Goal: Complete application form

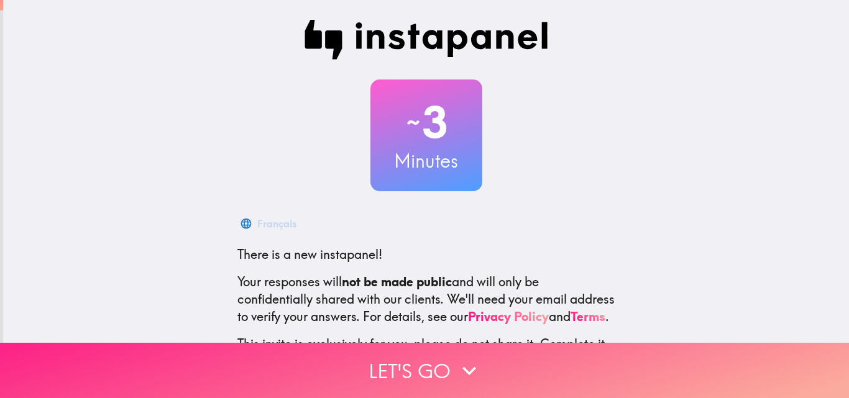
click at [455, 357] on icon "button" at bounding box center [468, 370] width 27 height 27
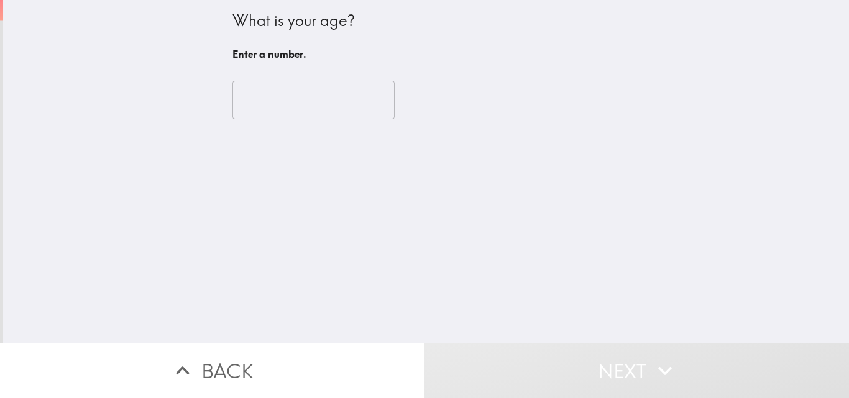
click at [321, 93] on input "number" at bounding box center [313, 100] width 162 height 39
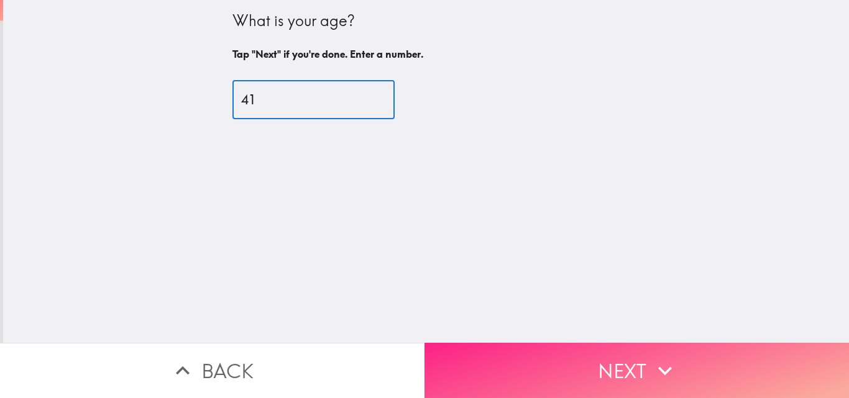
type input "41"
click at [621, 370] on button "Next" at bounding box center [636, 370] width 424 height 55
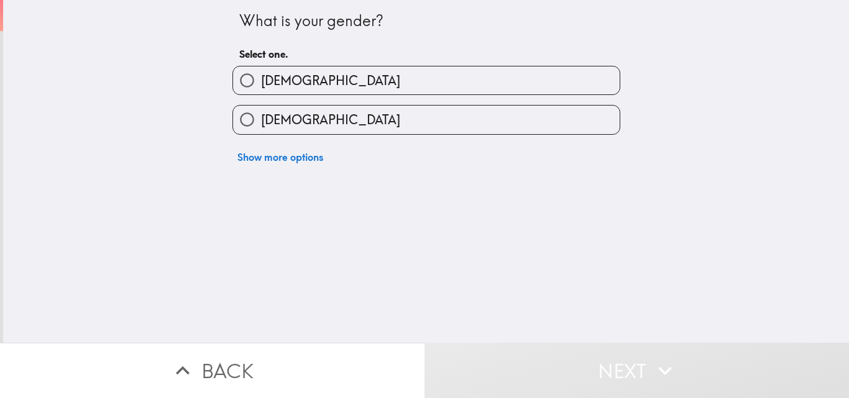
click at [476, 125] on label "[DEMOGRAPHIC_DATA]" at bounding box center [426, 120] width 386 height 28
click at [261, 125] on input "[DEMOGRAPHIC_DATA]" at bounding box center [247, 120] width 28 height 28
radio input "true"
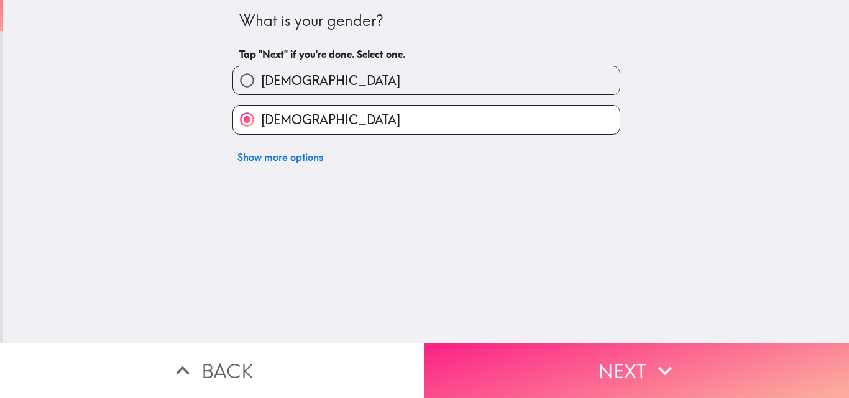
click at [569, 360] on button "Next" at bounding box center [636, 370] width 424 height 55
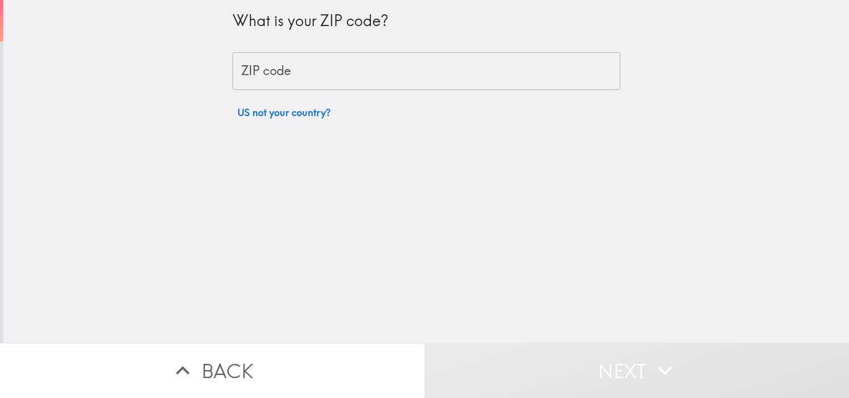
click at [432, 75] on input "ZIP code" at bounding box center [426, 71] width 388 height 39
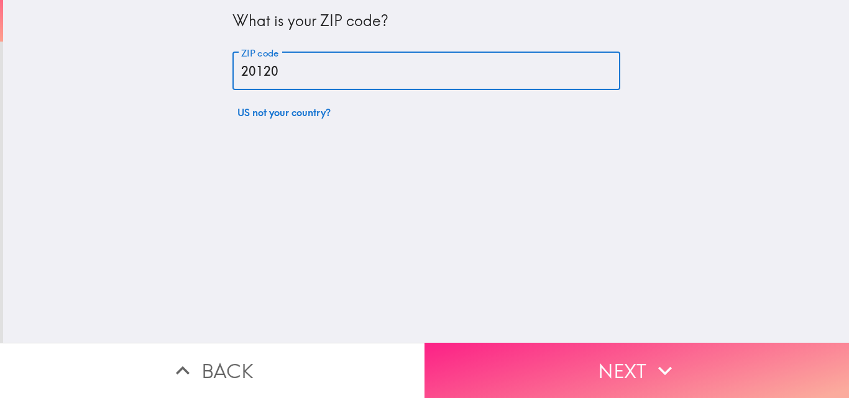
type input "20120"
click at [584, 354] on button "Next" at bounding box center [636, 370] width 424 height 55
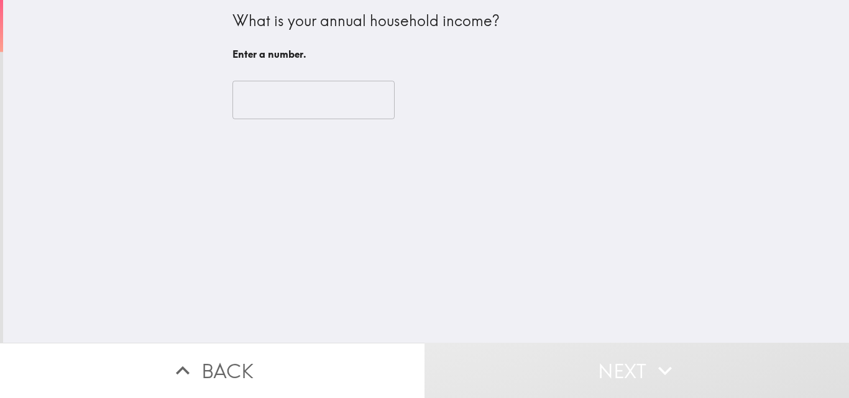
click at [329, 100] on input "number" at bounding box center [313, 100] width 162 height 39
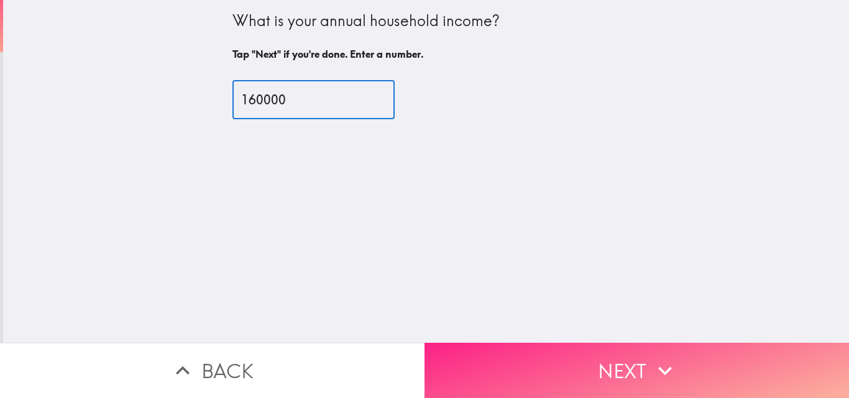
type input "160000"
click at [591, 360] on button "Next" at bounding box center [636, 370] width 424 height 55
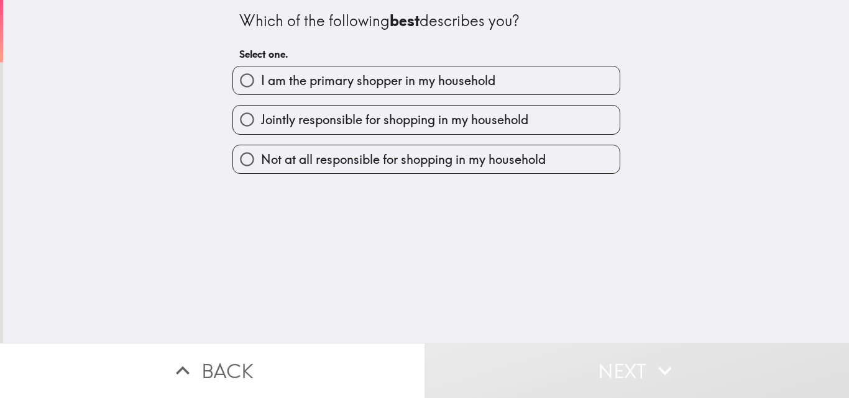
click at [488, 78] on span "I am the primary shopper in my household" at bounding box center [378, 80] width 234 height 17
click at [261, 78] on input "I am the primary shopper in my household" at bounding box center [247, 80] width 28 height 28
radio input "true"
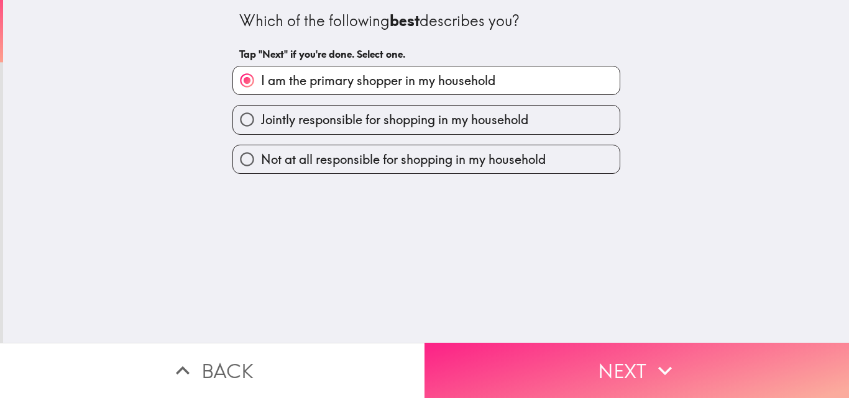
click at [537, 365] on button "Next" at bounding box center [636, 370] width 424 height 55
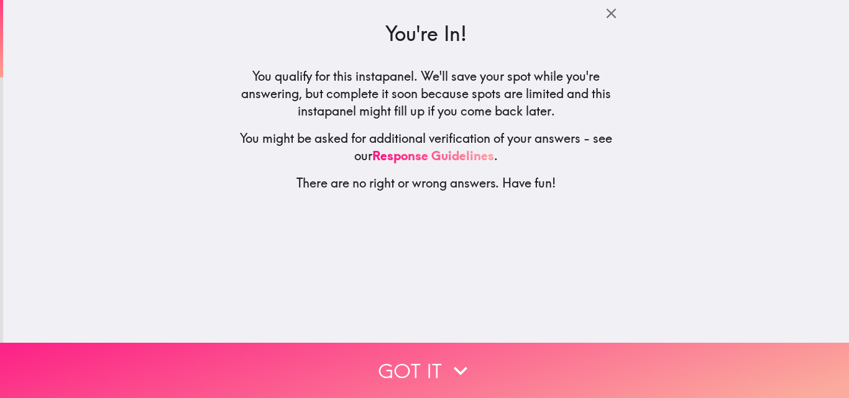
click at [429, 361] on button "Got it" at bounding box center [424, 370] width 849 height 55
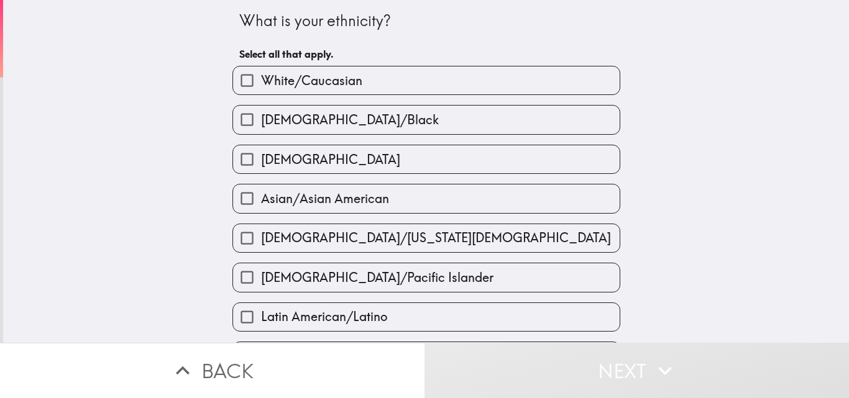
click at [506, 120] on label "[DEMOGRAPHIC_DATA]/Black" at bounding box center [426, 120] width 386 height 28
click at [261, 120] on input "[DEMOGRAPHIC_DATA]/Black" at bounding box center [247, 120] width 28 height 28
checkbox input "true"
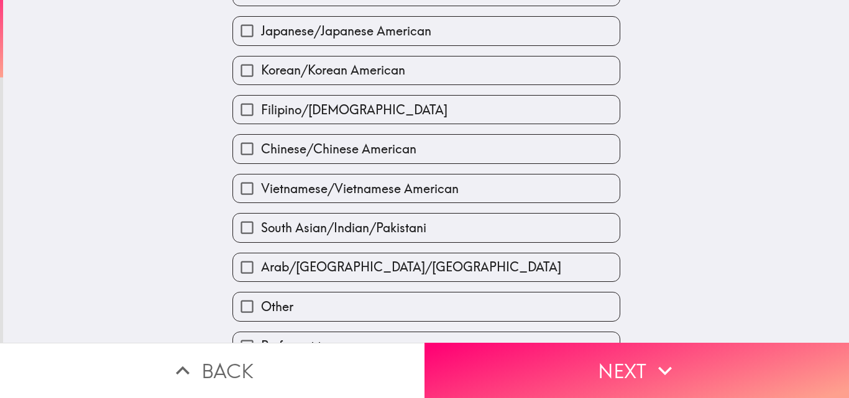
scroll to position [471, 0]
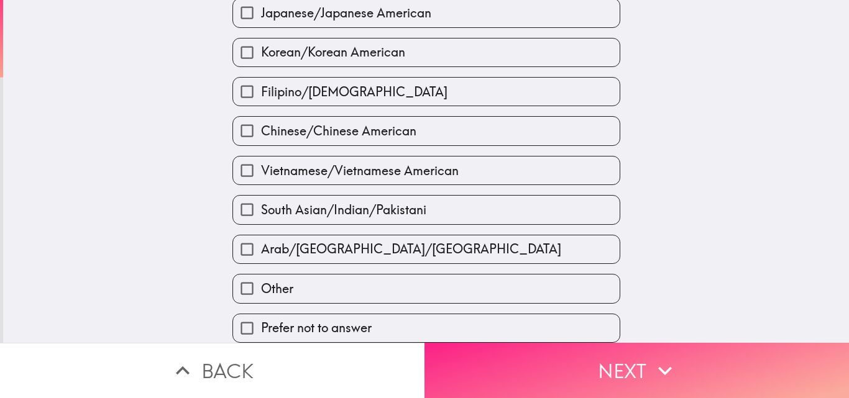
click at [672, 375] on button "Next" at bounding box center [636, 370] width 424 height 55
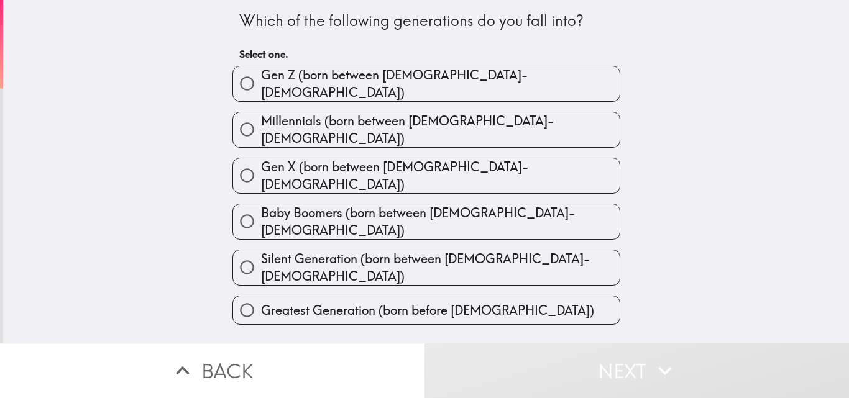
click at [463, 118] on span "Millennials (born between [DEMOGRAPHIC_DATA]-[DEMOGRAPHIC_DATA])" at bounding box center [440, 129] width 358 height 35
click at [261, 118] on input "Millennials (born between [DEMOGRAPHIC_DATA]-[DEMOGRAPHIC_DATA])" at bounding box center [247, 130] width 28 height 28
radio input "true"
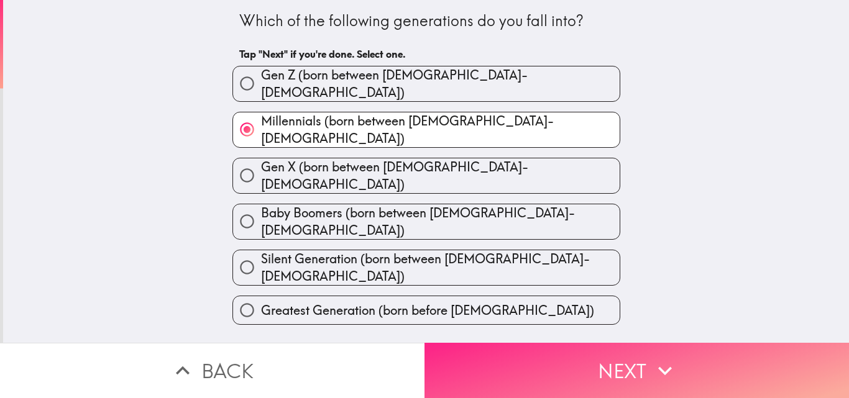
click at [593, 361] on button "Next" at bounding box center [636, 370] width 424 height 55
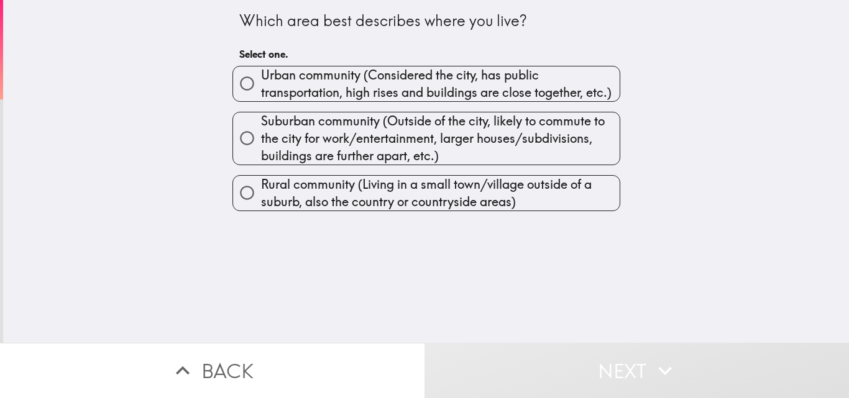
click at [535, 75] on span "Urban community (Considered the city, has public transportation, high rises and…" at bounding box center [440, 83] width 358 height 35
click at [261, 75] on input "Urban community (Considered the city, has public transportation, high rises and…" at bounding box center [247, 84] width 28 height 28
radio input "true"
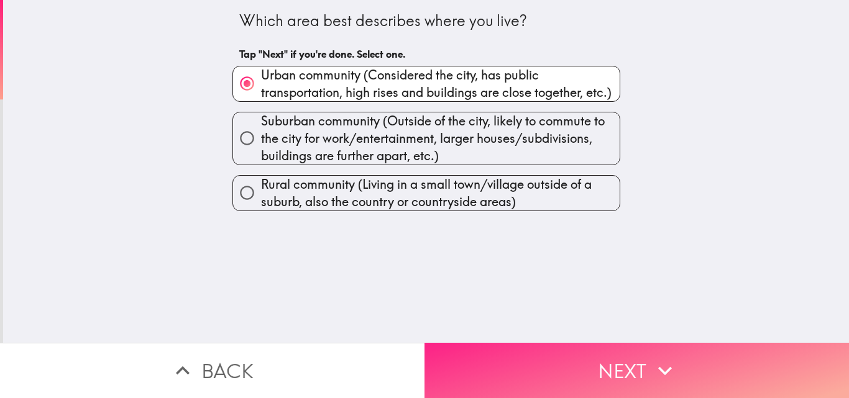
click at [552, 366] on button "Next" at bounding box center [636, 370] width 424 height 55
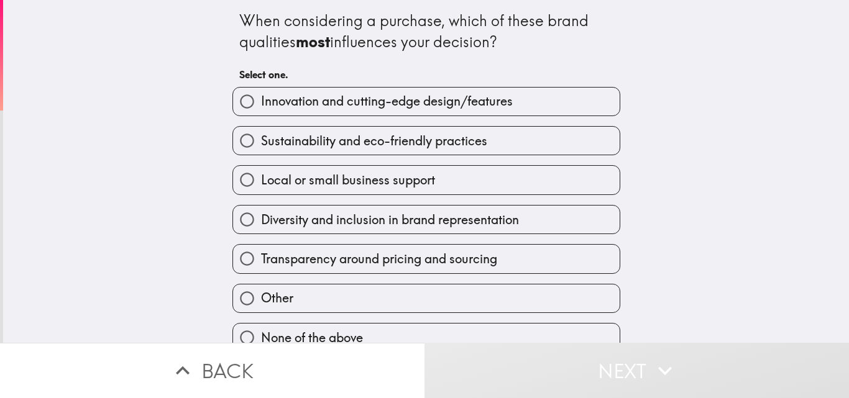
click at [438, 101] on span "Innovation and cutting-edge design/features" at bounding box center [387, 101] width 252 height 17
click at [261, 101] on input "Innovation and cutting-edge design/features" at bounding box center [247, 102] width 28 height 28
radio input "true"
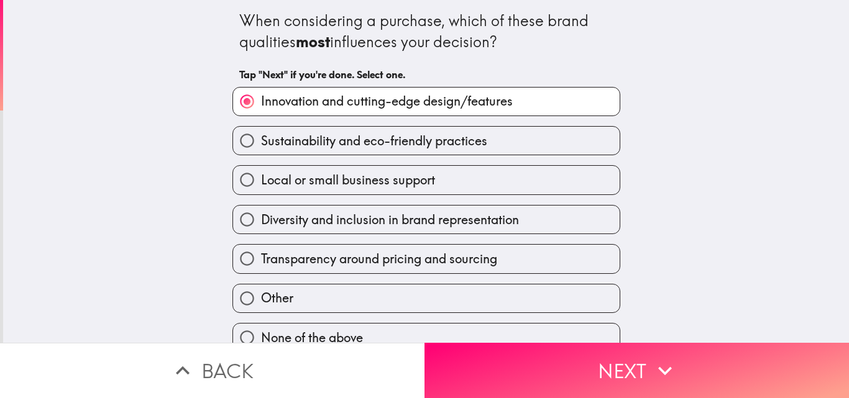
scroll to position [19, 0]
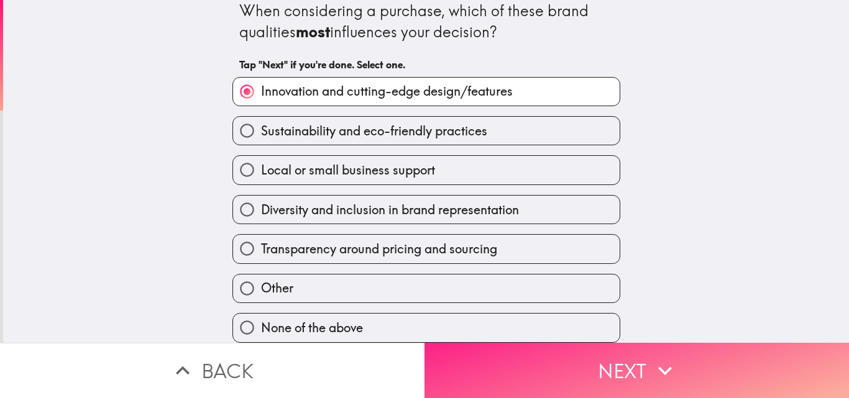
click at [635, 368] on button "Next" at bounding box center [636, 370] width 424 height 55
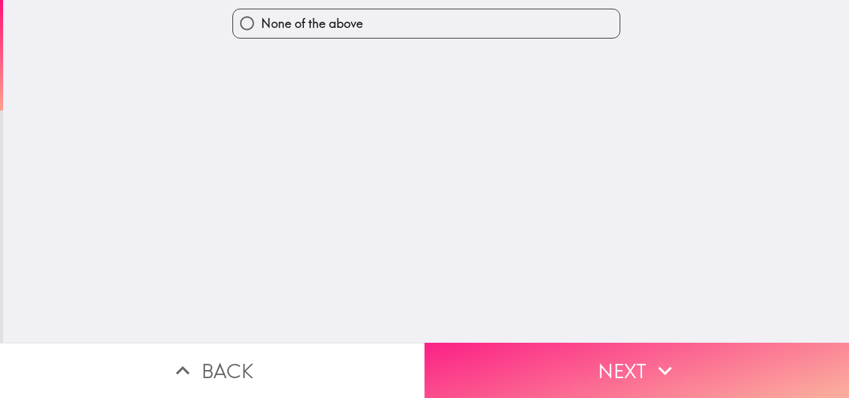
scroll to position [0, 0]
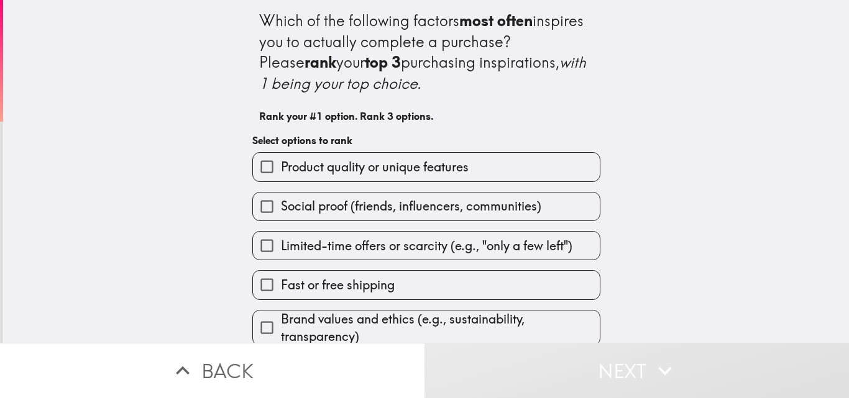
click at [404, 162] on span "Product quality or unique features" at bounding box center [375, 166] width 188 height 17
click at [281, 162] on input "Product quality or unique features" at bounding box center [267, 167] width 28 height 28
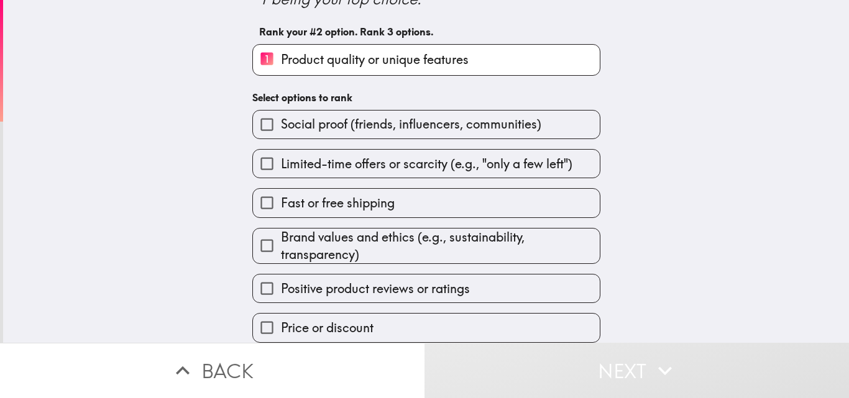
scroll to position [94, 0]
click at [437, 244] on span "Brand values and ethics (e.g., sustainability, transparency)" at bounding box center [440, 246] width 319 height 35
click at [281, 244] on input "Brand values and ethics (e.g., sustainability, transparency)" at bounding box center [267, 246] width 28 height 28
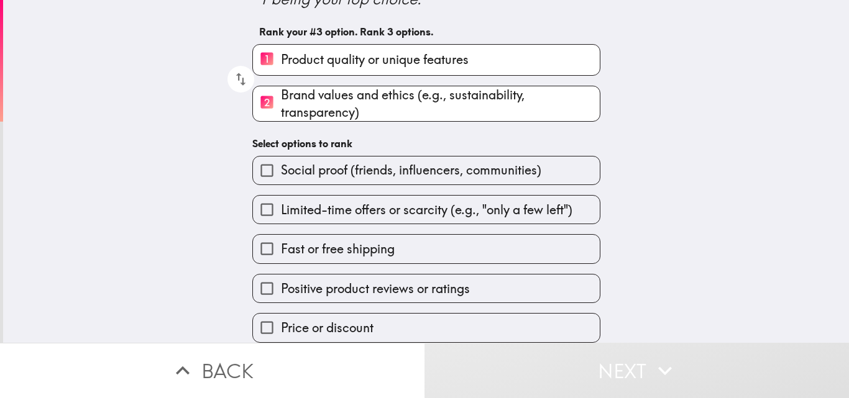
click at [396, 281] on span "Positive product reviews or ratings" at bounding box center [375, 288] width 189 height 17
click at [281, 281] on input "Positive product reviews or ratings" at bounding box center [267, 289] width 28 height 28
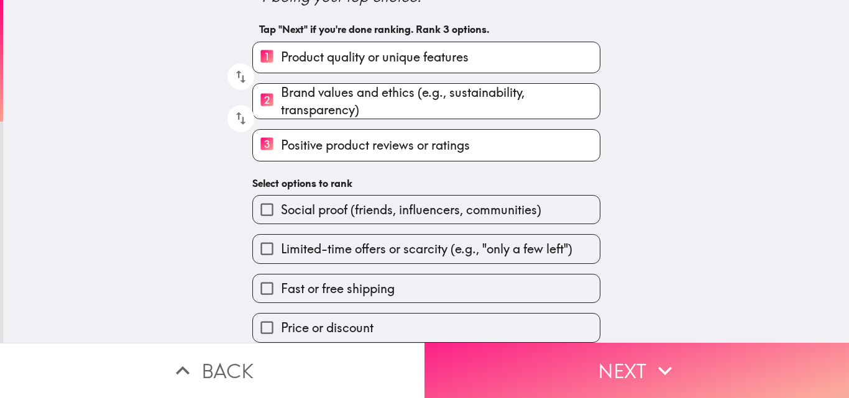
click at [539, 370] on button "Next" at bounding box center [636, 370] width 424 height 55
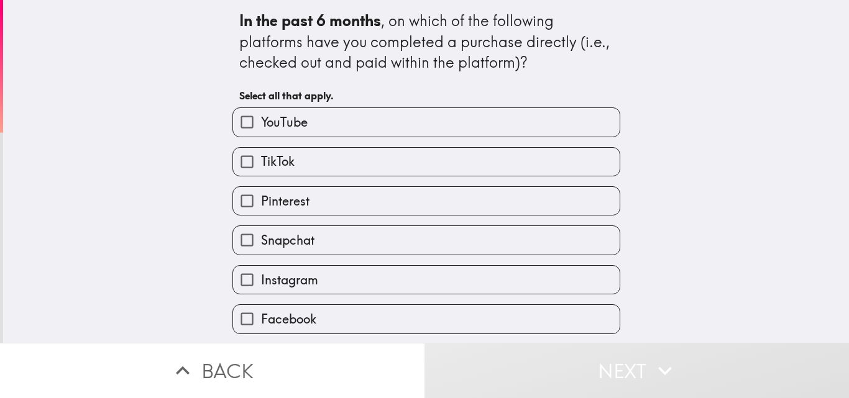
click at [442, 272] on label "Instagram" at bounding box center [426, 280] width 386 height 28
click at [261, 272] on input "Instagram" at bounding box center [247, 280] width 28 height 28
checkbox input "true"
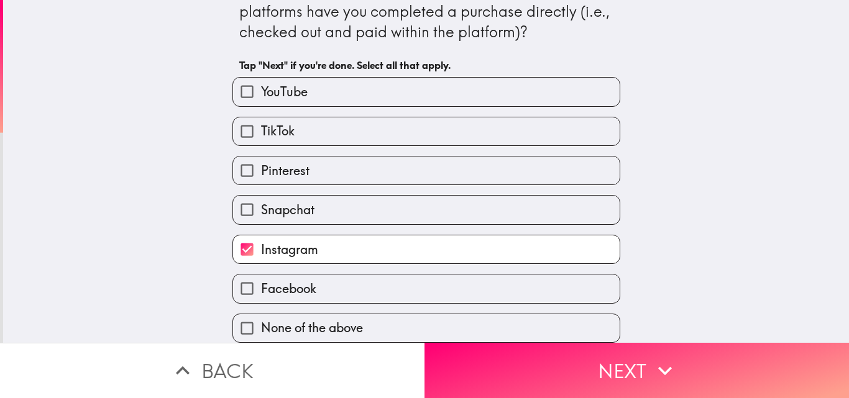
scroll to position [40, 0]
click at [477, 131] on label "TikTok" at bounding box center [426, 131] width 386 height 28
click at [261, 131] on input "TikTok" at bounding box center [247, 131] width 28 height 28
checkbox input "true"
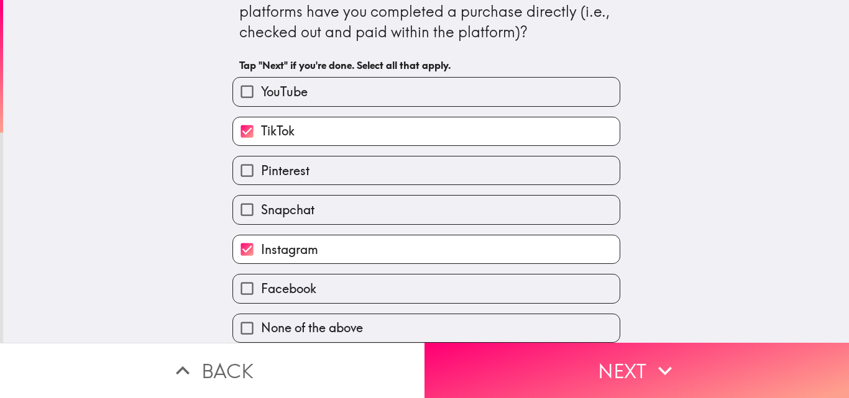
click at [517, 157] on label "Pinterest" at bounding box center [426, 171] width 386 height 28
click at [261, 157] on input "Pinterest" at bounding box center [247, 171] width 28 height 28
checkbox input "true"
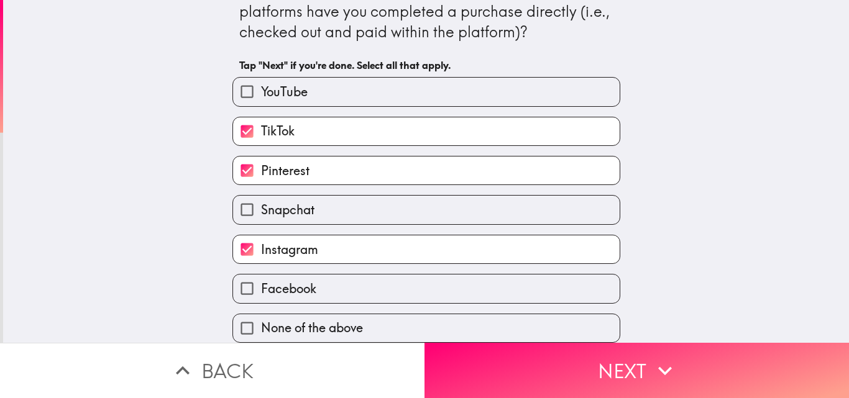
click at [578, 283] on label "Facebook" at bounding box center [426, 289] width 386 height 28
click at [261, 283] on input "Facebook" at bounding box center [247, 289] width 28 height 28
checkbox input "true"
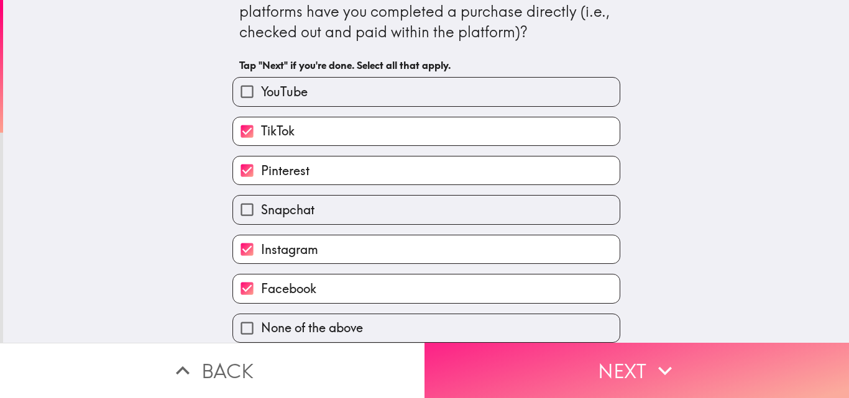
click at [603, 364] on button "Next" at bounding box center [636, 370] width 424 height 55
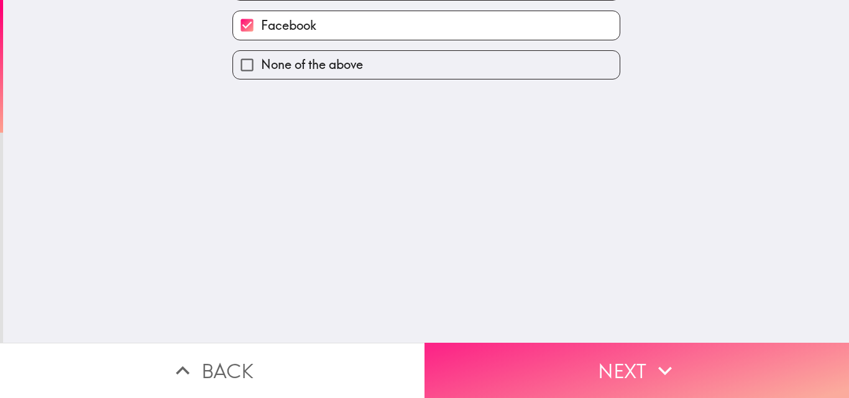
scroll to position [0, 0]
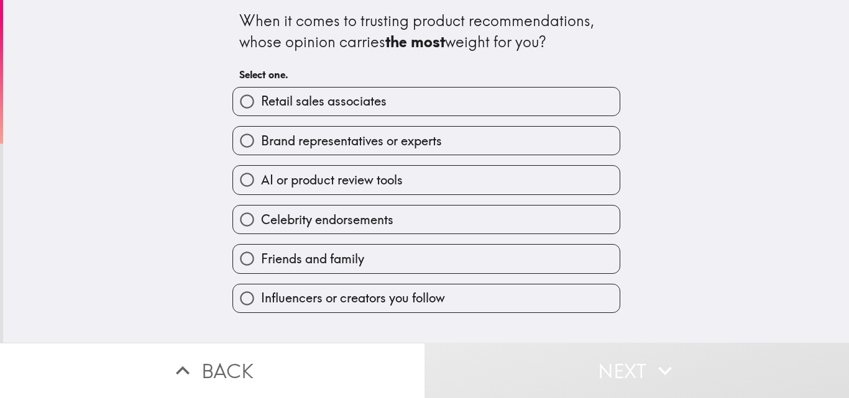
click at [414, 215] on label "Celebrity endorsements" at bounding box center [426, 220] width 386 height 28
click at [261, 215] on input "Celebrity endorsements" at bounding box center [247, 220] width 28 height 28
radio input "true"
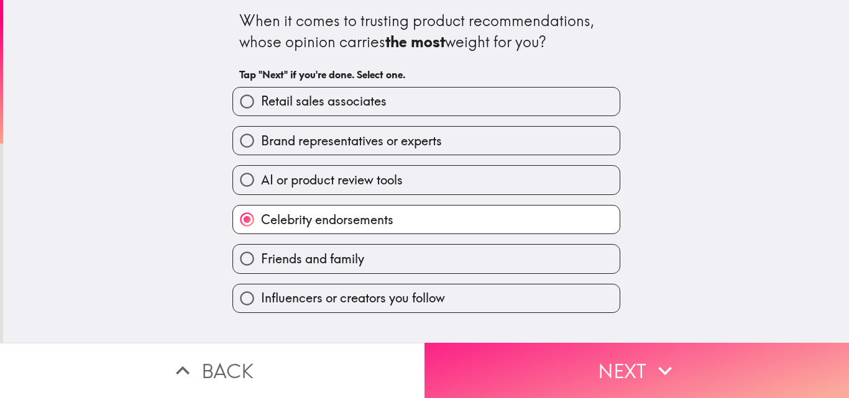
click at [556, 347] on button "Next" at bounding box center [636, 370] width 424 height 55
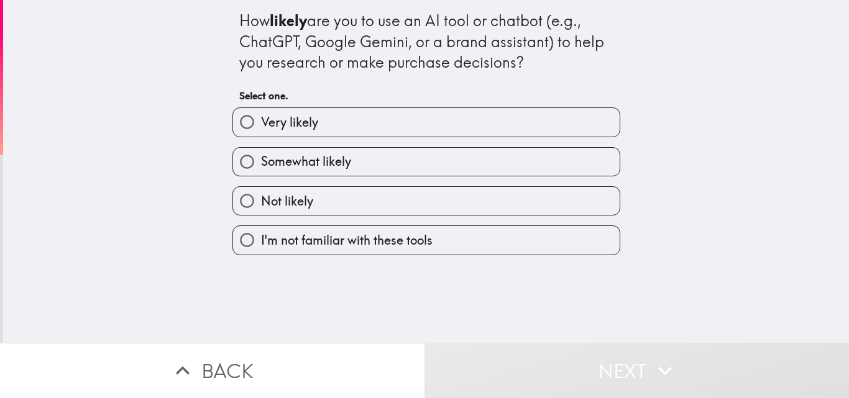
click at [542, 115] on label "Very likely" at bounding box center [426, 122] width 386 height 28
click at [261, 115] on input "Very likely" at bounding box center [247, 122] width 28 height 28
radio input "true"
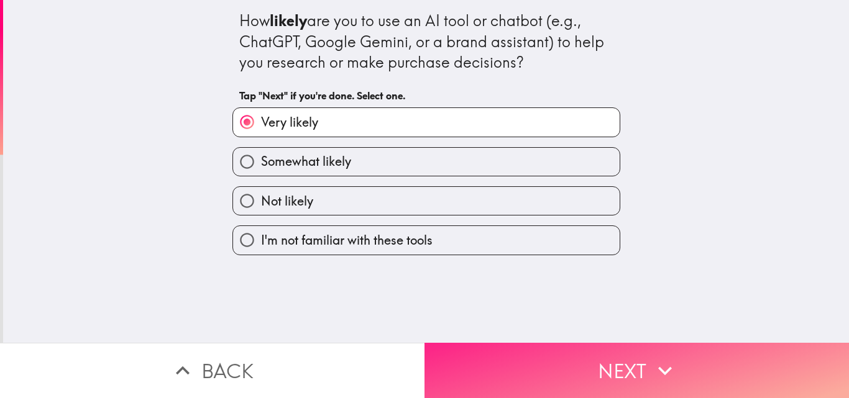
click at [599, 373] on button "Next" at bounding box center [636, 370] width 424 height 55
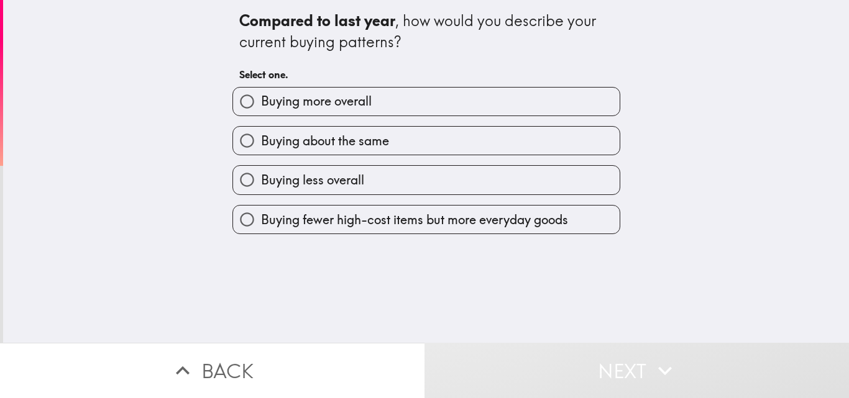
click at [465, 94] on label "Buying more overall" at bounding box center [426, 102] width 386 height 28
click at [261, 94] on input "Buying more overall" at bounding box center [247, 102] width 28 height 28
radio input "true"
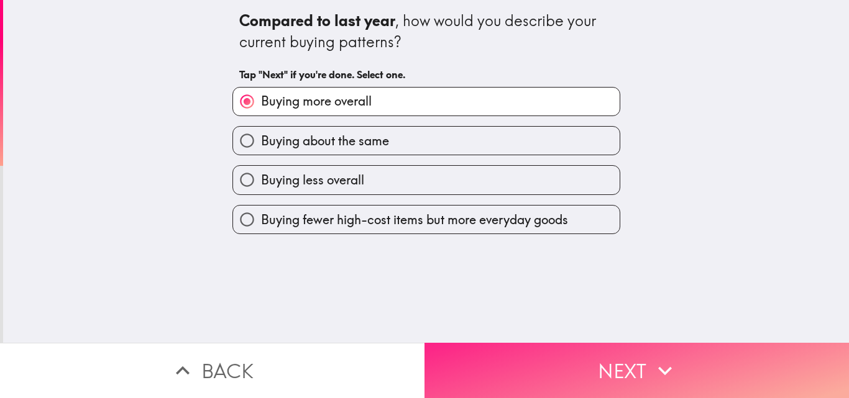
click at [611, 365] on button "Next" at bounding box center [636, 370] width 424 height 55
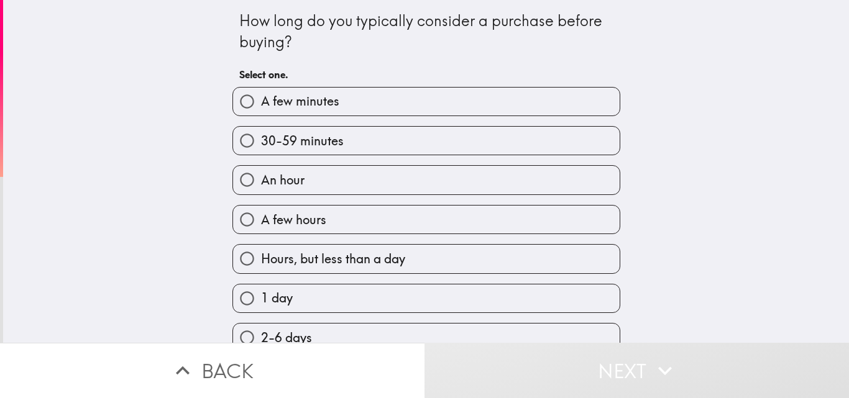
click at [401, 134] on label "30-59 minutes" at bounding box center [426, 141] width 386 height 28
click at [261, 134] on input "30-59 minutes" at bounding box center [247, 141] width 28 height 28
radio input "true"
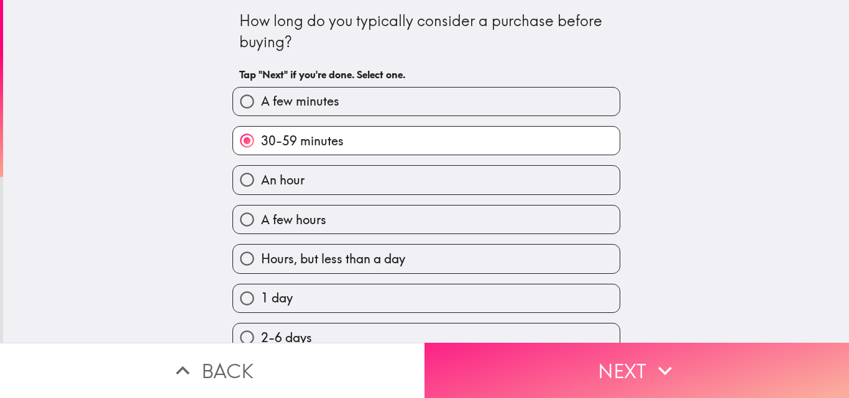
click at [655, 357] on icon "button" at bounding box center [664, 370] width 27 height 27
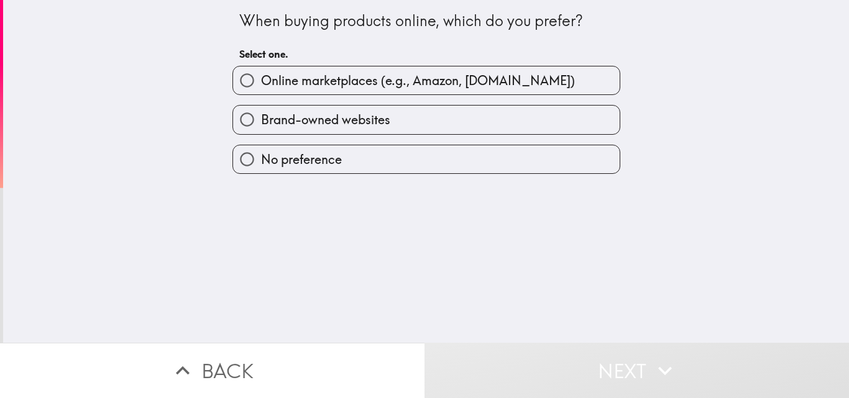
click at [449, 152] on label "No preference" at bounding box center [426, 159] width 386 height 28
click at [261, 152] on input "No preference" at bounding box center [247, 159] width 28 height 28
radio input "true"
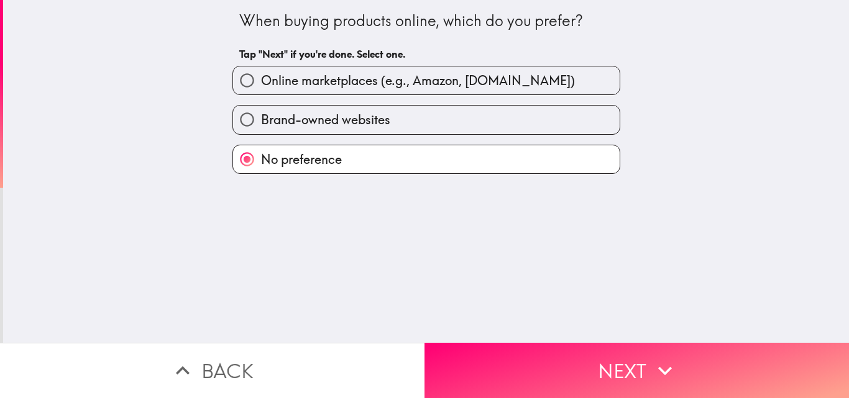
click at [435, 81] on span "Online marketplaces (e.g., Amazon, [DOMAIN_NAME])" at bounding box center [418, 80] width 314 height 17
click at [261, 81] on input "Online marketplaces (e.g., Amazon, [DOMAIN_NAME])" at bounding box center [247, 80] width 28 height 28
radio input "true"
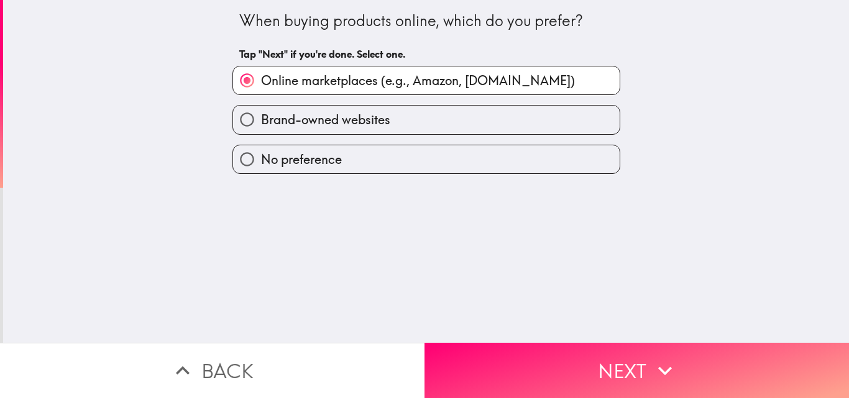
click at [497, 163] on label "No preference" at bounding box center [426, 159] width 386 height 28
click at [261, 163] on input "No preference" at bounding box center [247, 159] width 28 height 28
radio input "true"
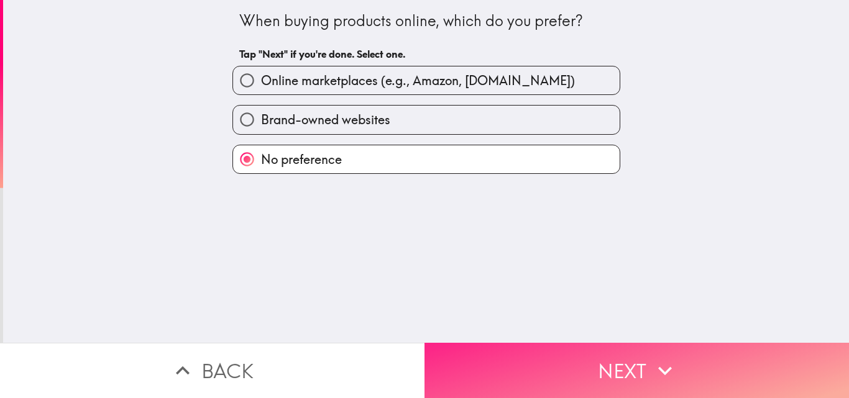
click at [565, 343] on button "Next" at bounding box center [636, 370] width 424 height 55
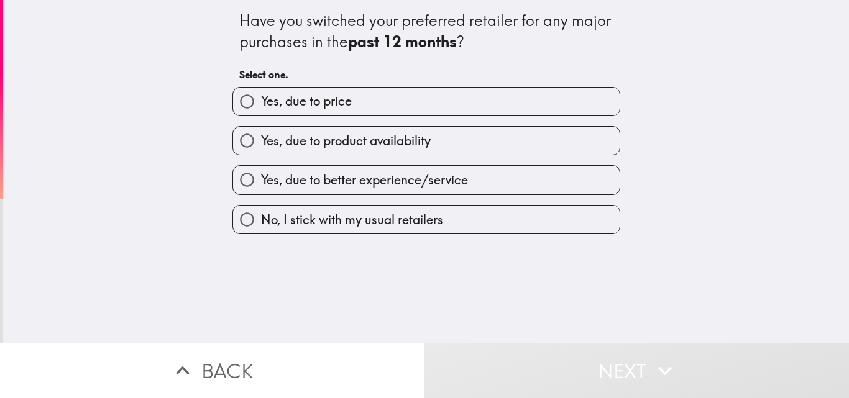
click at [409, 178] on span "Yes, due to better experience/service" at bounding box center [364, 179] width 207 height 17
click at [261, 178] on input "Yes, due to better experience/service" at bounding box center [247, 180] width 28 height 28
radio input "true"
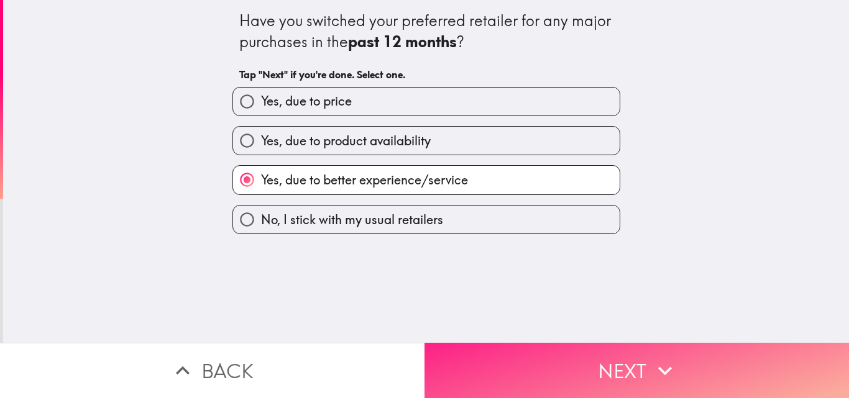
click at [576, 359] on button "Next" at bounding box center [636, 370] width 424 height 55
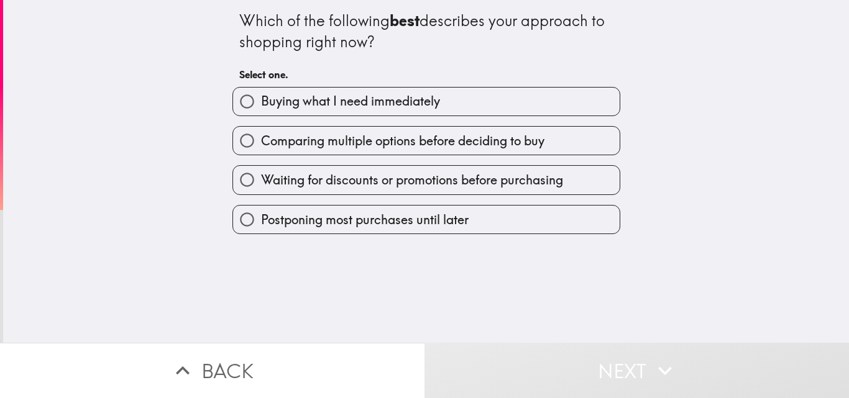
click at [477, 96] on label "Buying what I need immediately" at bounding box center [426, 102] width 386 height 28
click at [261, 96] on input "Buying what I need immediately" at bounding box center [247, 102] width 28 height 28
radio input "true"
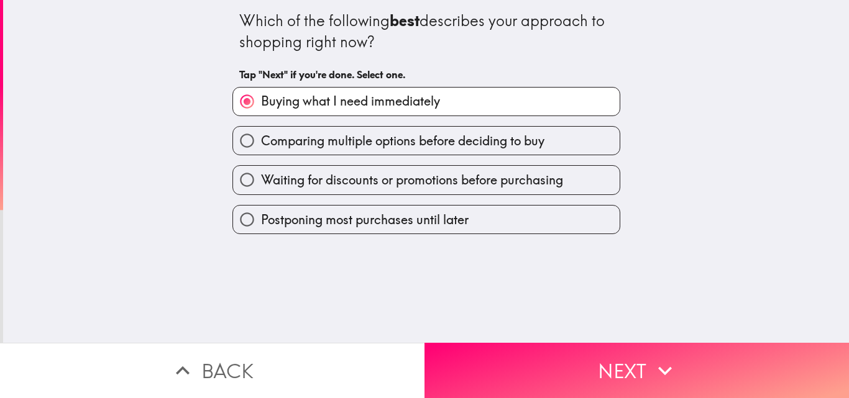
click at [436, 137] on span "Comparing multiple options before deciding to buy" at bounding box center [402, 140] width 283 height 17
click at [261, 137] on input "Comparing multiple options before deciding to buy" at bounding box center [247, 141] width 28 height 28
radio input "true"
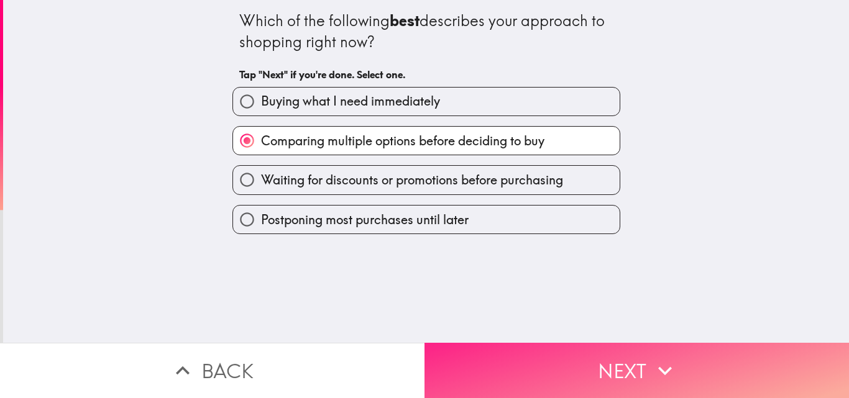
click at [527, 358] on button "Next" at bounding box center [636, 370] width 424 height 55
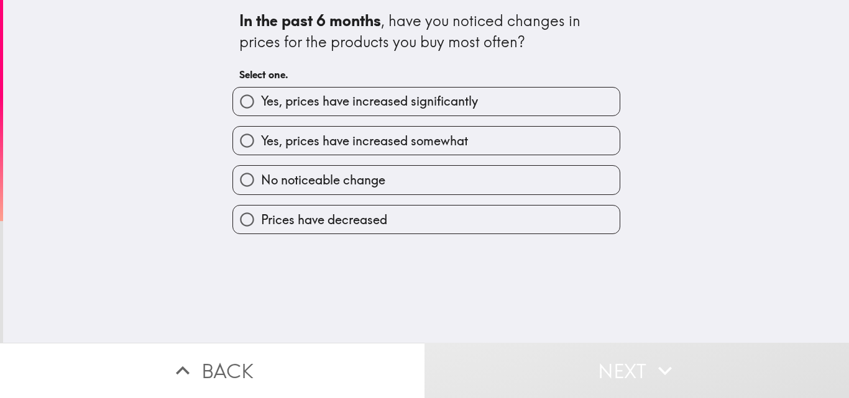
click at [422, 137] on span "Yes, prices have increased somewhat" at bounding box center [364, 140] width 207 height 17
click at [261, 137] on input "Yes, prices have increased somewhat" at bounding box center [247, 141] width 28 height 28
radio input "true"
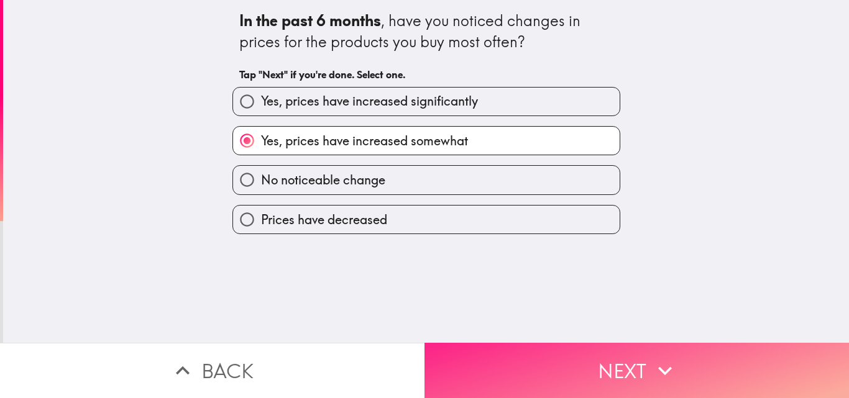
click at [534, 348] on button "Next" at bounding box center [636, 370] width 424 height 55
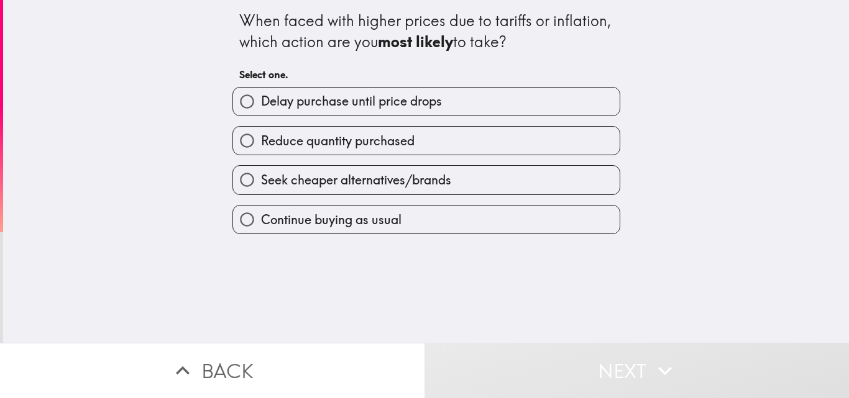
click at [419, 220] on label "Continue buying as usual" at bounding box center [426, 220] width 386 height 28
click at [261, 220] on input "Continue buying as usual" at bounding box center [247, 220] width 28 height 28
radio input "true"
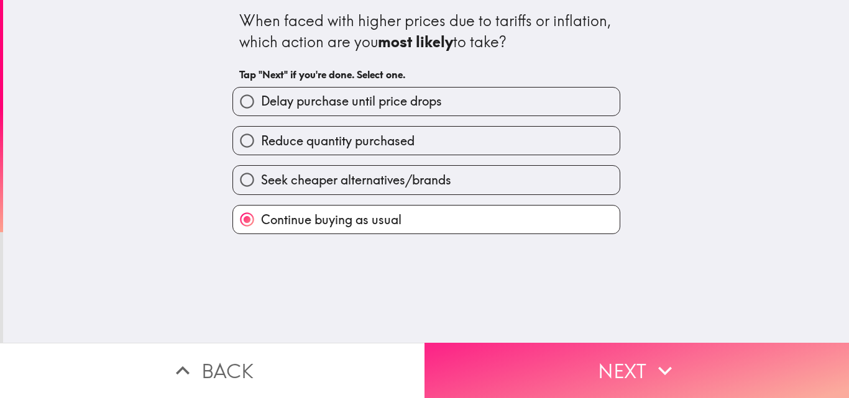
click at [572, 343] on button "Next" at bounding box center [636, 370] width 424 height 55
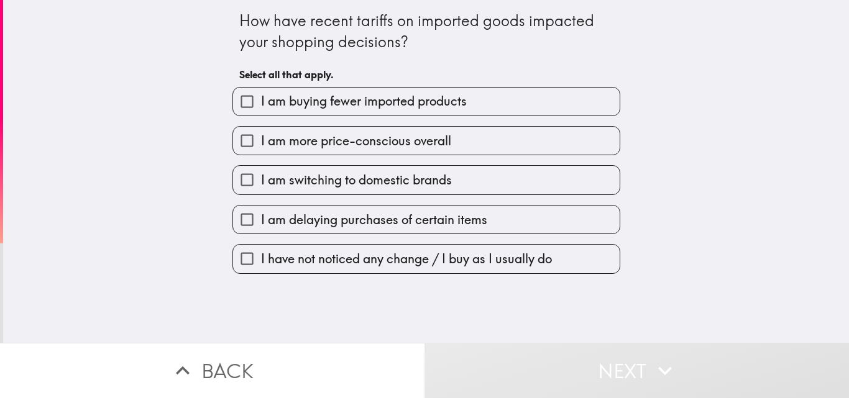
click at [453, 259] on span "I have not noticed any change / I buy as I usually do" at bounding box center [406, 258] width 291 height 17
click at [261, 259] on input "I have not noticed any change / I buy as I usually do" at bounding box center [247, 259] width 28 height 28
checkbox input "true"
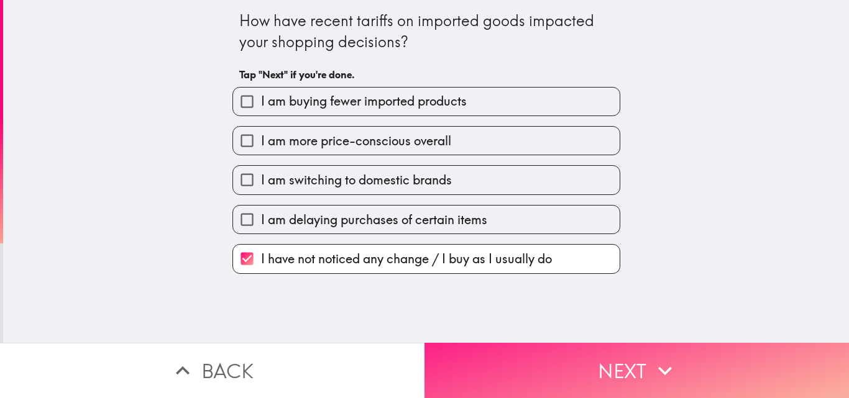
click at [540, 370] on button "Next" at bounding box center [636, 370] width 424 height 55
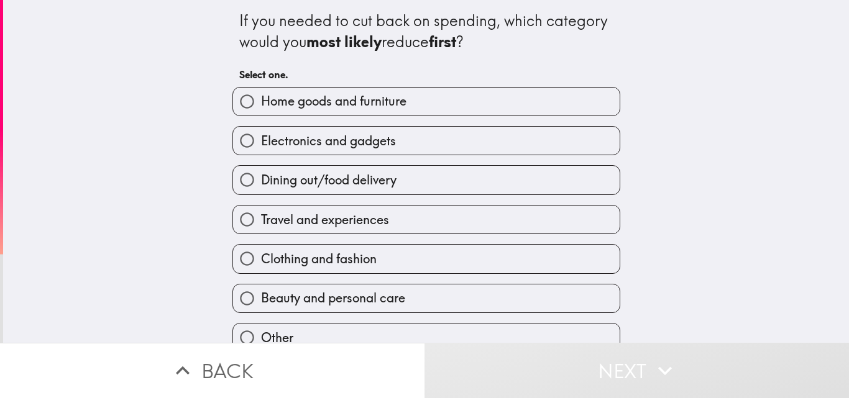
scroll to position [58, 0]
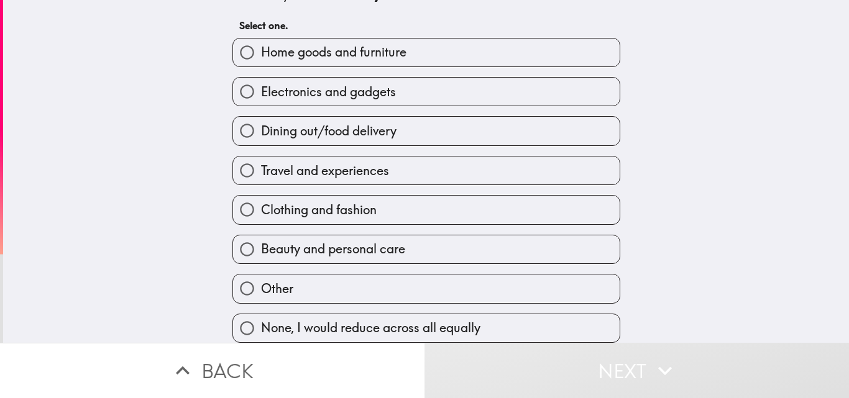
click at [590, 315] on label "None, I would reduce across all equally" at bounding box center [426, 328] width 386 height 28
click at [261, 315] on input "None, I would reduce across all equally" at bounding box center [247, 328] width 28 height 28
radio input "true"
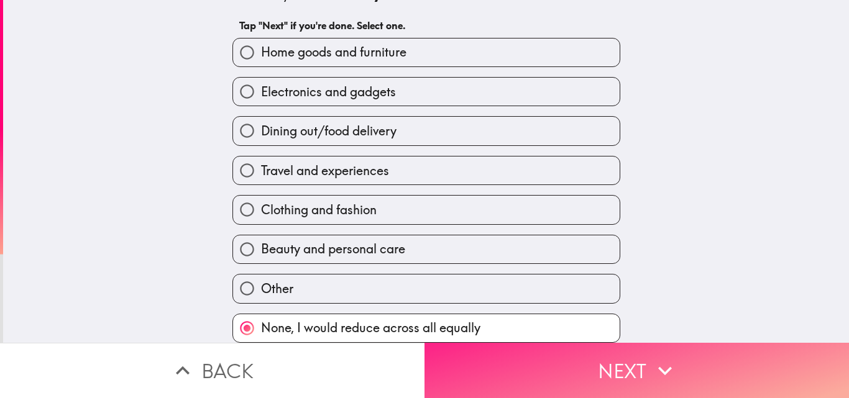
click at [571, 356] on button "Next" at bounding box center [636, 370] width 424 height 55
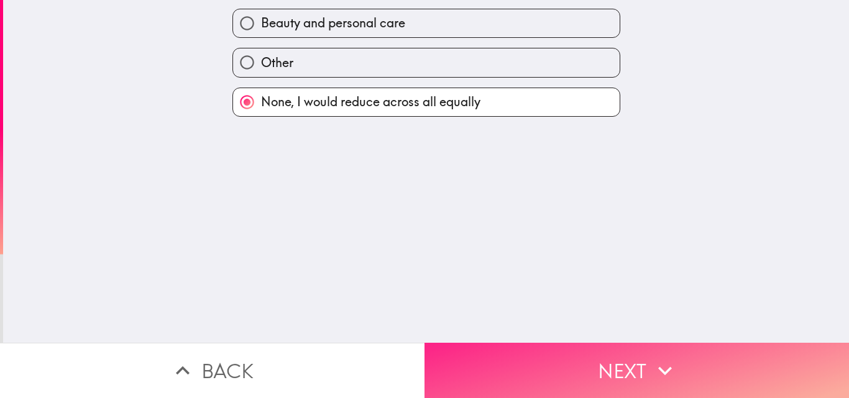
scroll to position [0, 0]
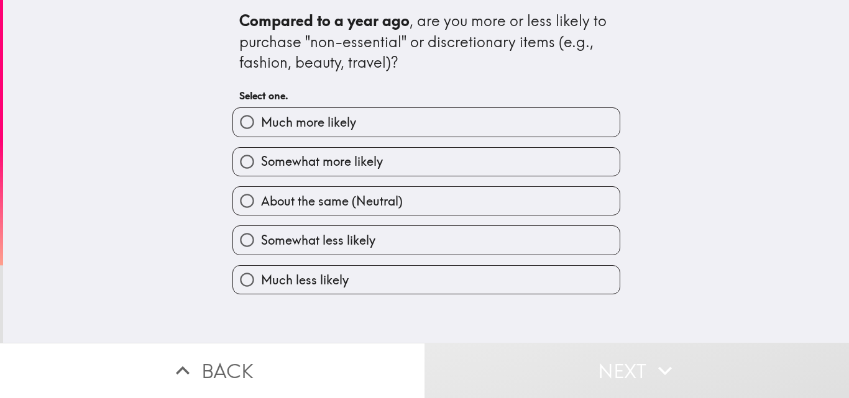
click at [439, 120] on label "Much more likely" at bounding box center [426, 122] width 386 height 28
click at [261, 120] on input "Much more likely" at bounding box center [247, 122] width 28 height 28
radio input "true"
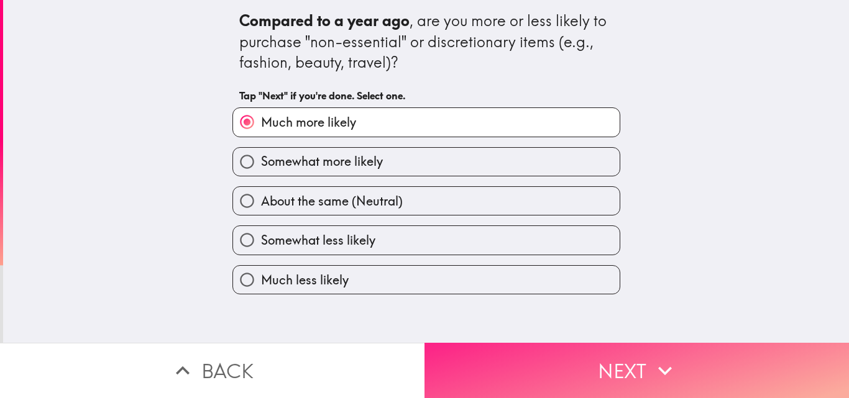
click at [506, 358] on button "Next" at bounding box center [636, 370] width 424 height 55
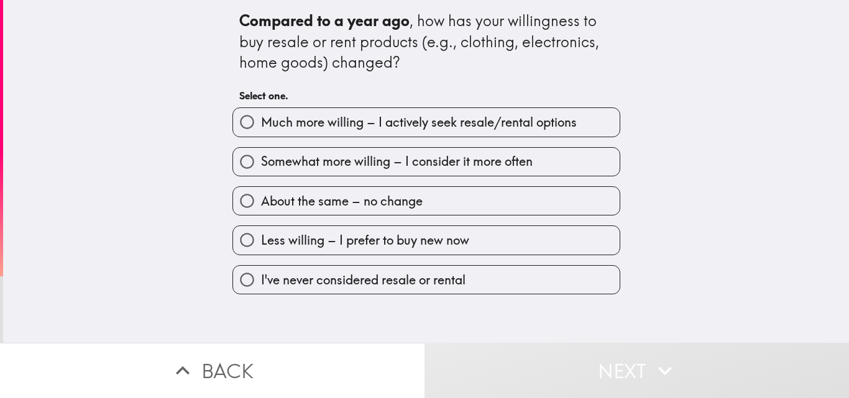
click at [426, 285] on span "I've never considered resale or rental" at bounding box center [363, 279] width 204 height 17
click at [261, 285] on input "I've never considered resale or rental" at bounding box center [247, 280] width 28 height 28
radio input "true"
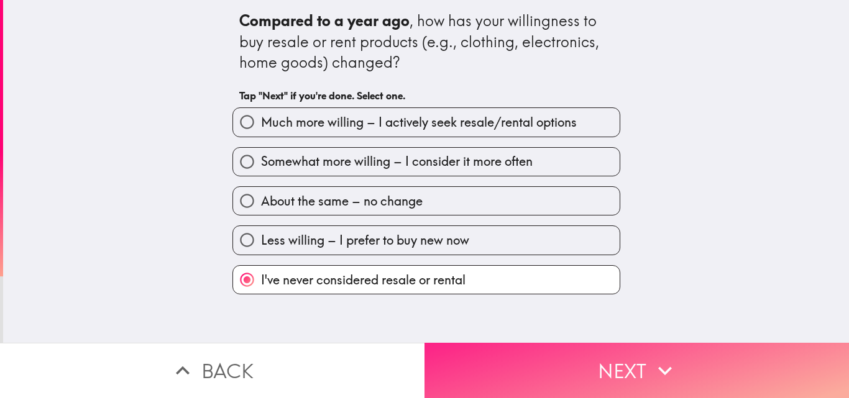
click at [506, 363] on button "Next" at bounding box center [636, 370] width 424 height 55
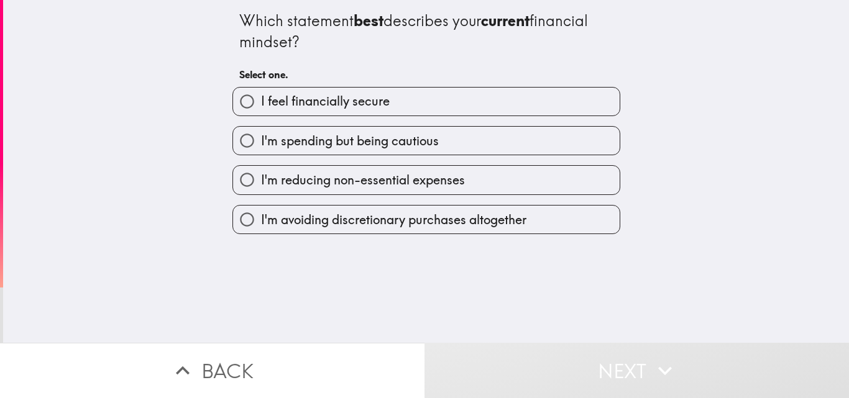
click at [425, 106] on label "I feel financially secure" at bounding box center [426, 102] width 386 height 28
click at [261, 106] on input "I feel financially secure" at bounding box center [247, 102] width 28 height 28
radio input "true"
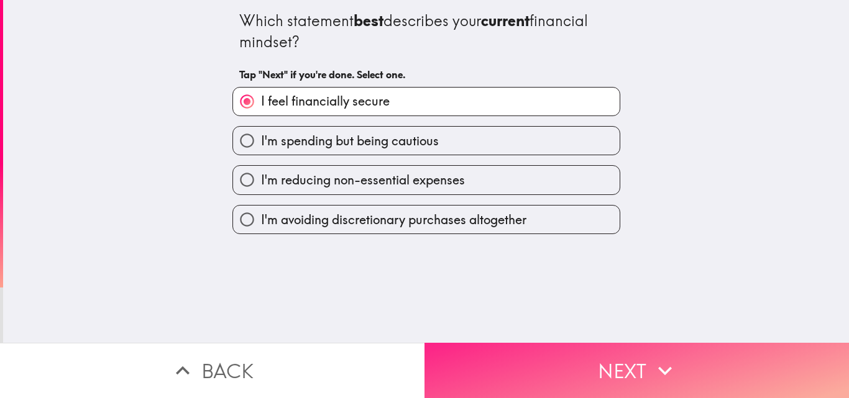
click at [486, 355] on button "Next" at bounding box center [636, 370] width 424 height 55
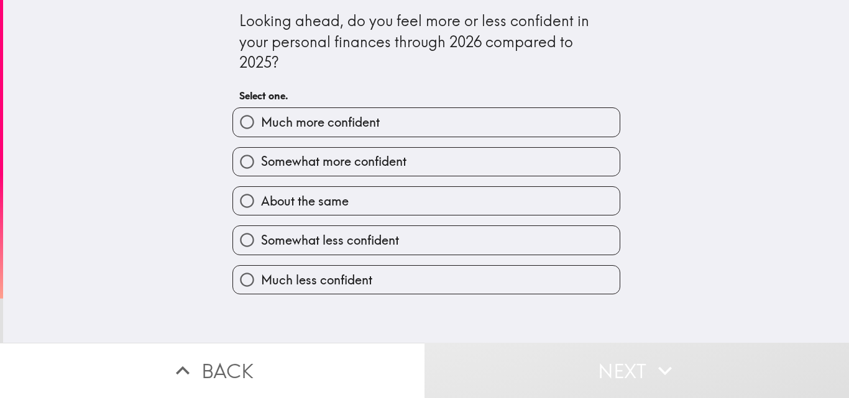
click at [385, 160] on span "Somewhat more confident" at bounding box center [333, 161] width 145 height 17
click at [261, 160] on input "Somewhat more confident" at bounding box center [247, 162] width 28 height 28
radio input "true"
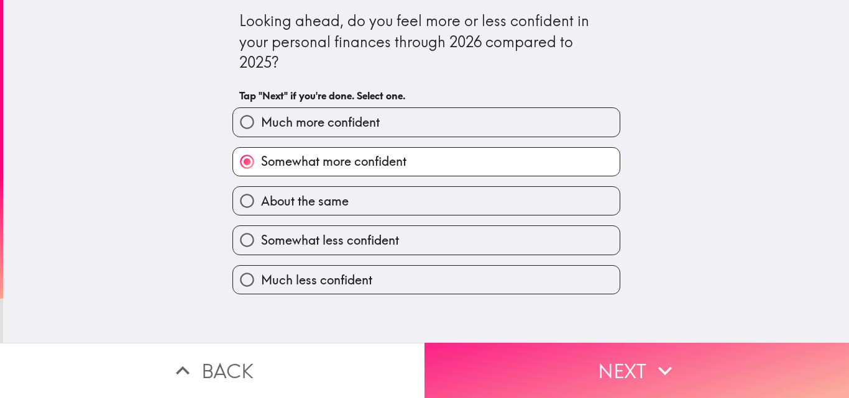
click at [526, 350] on button "Next" at bounding box center [636, 370] width 424 height 55
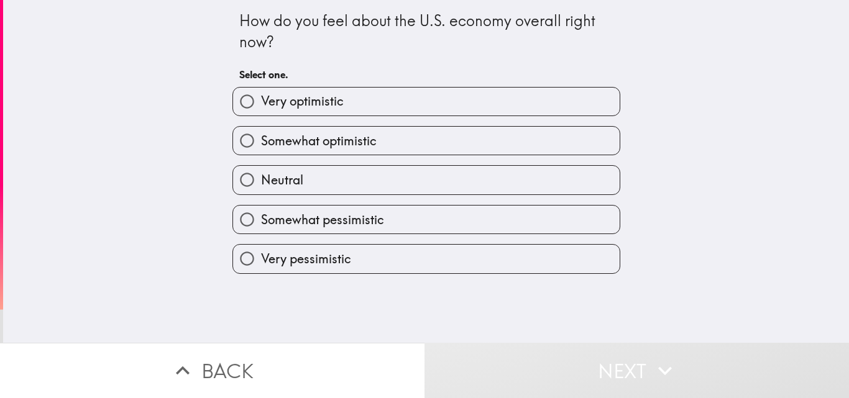
click at [417, 100] on label "Very optimistic" at bounding box center [426, 102] width 386 height 28
click at [261, 100] on input "Very optimistic" at bounding box center [247, 102] width 28 height 28
radio input "true"
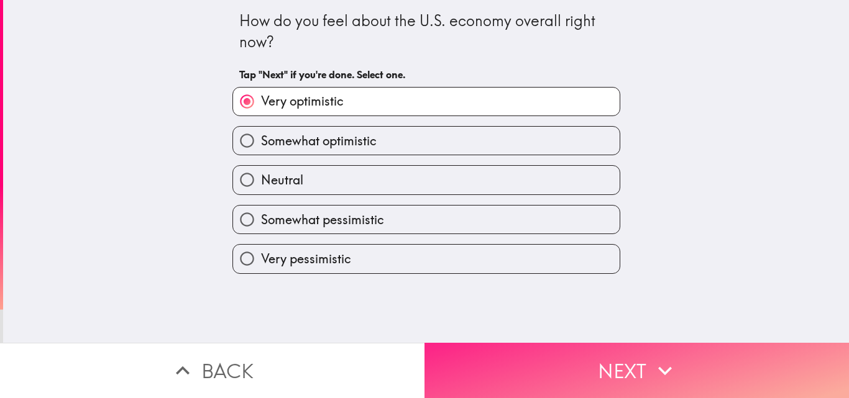
click at [493, 378] on button "Next" at bounding box center [636, 370] width 424 height 55
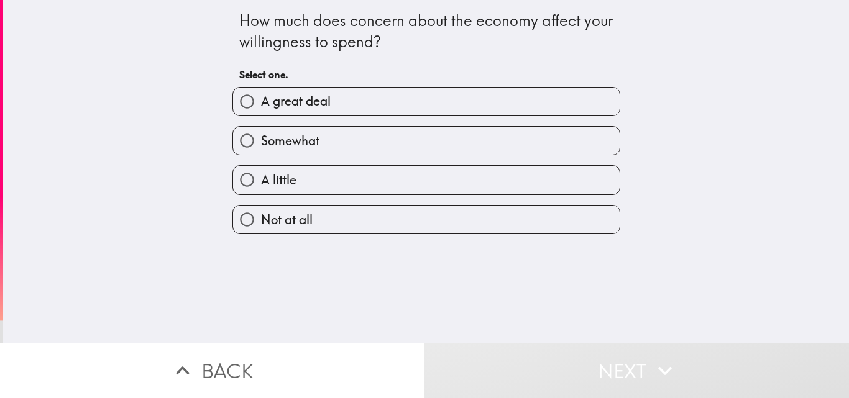
click at [369, 225] on label "Not at all" at bounding box center [426, 220] width 386 height 28
click at [261, 225] on input "Not at all" at bounding box center [247, 220] width 28 height 28
radio input "true"
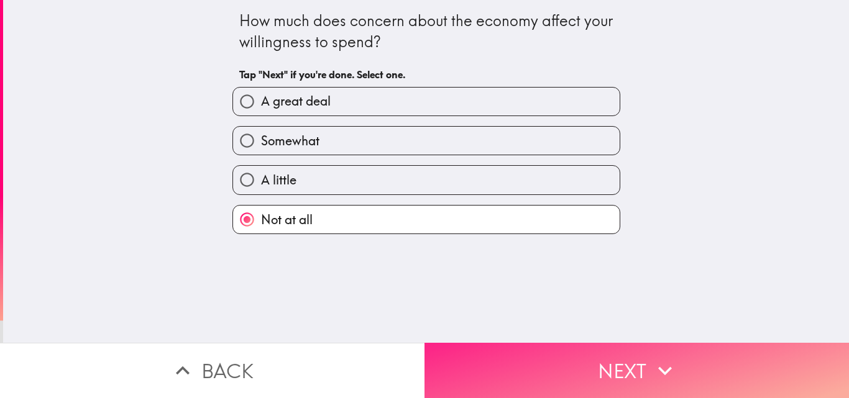
click at [471, 359] on button "Next" at bounding box center [636, 370] width 424 height 55
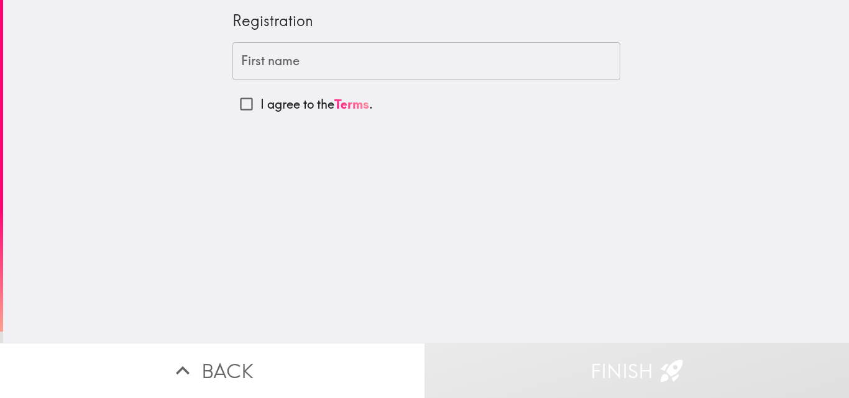
click at [379, 64] on input "First name" at bounding box center [426, 61] width 388 height 39
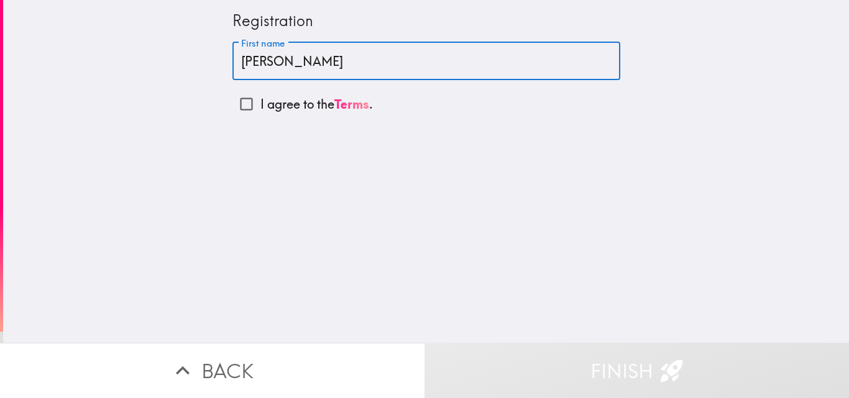
type input "[PERSON_NAME]"
click at [240, 102] on input "I agree to the Terms ." at bounding box center [246, 104] width 28 height 28
checkbox input "true"
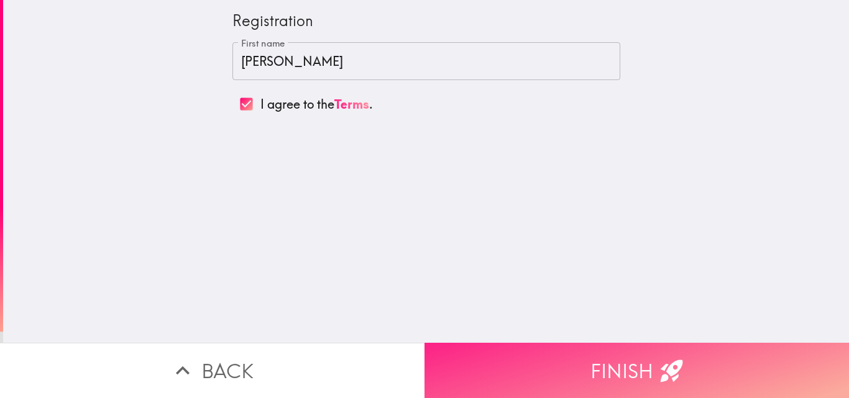
click at [550, 366] on button "Finish" at bounding box center [636, 370] width 424 height 55
